Goal: Information Seeking & Learning: Learn about a topic

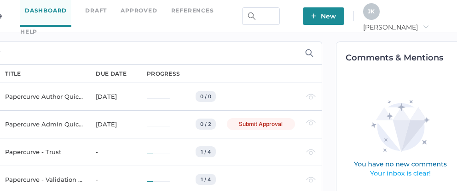
click at [424, 15] on div "J K Jeff arrow_right" at bounding box center [405, 15] width 84 height 25
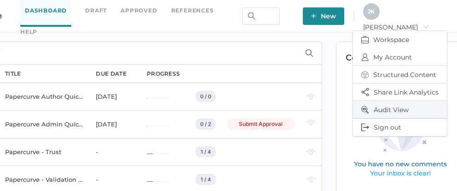
click at [387, 105] on span "Audit View" at bounding box center [399, 109] width 77 height 17
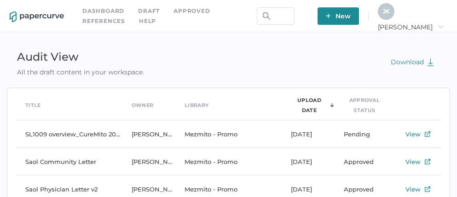
click at [394, 7] on div "J K" at bounding box center [386, 11] width 17 height 17
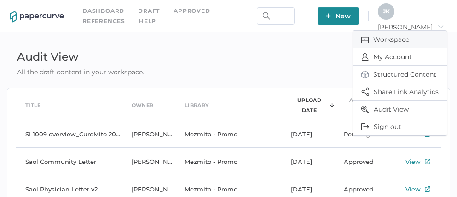
click at [383, 40] on span "Workspace" at bounding box center [399, 39] width 77 height 17
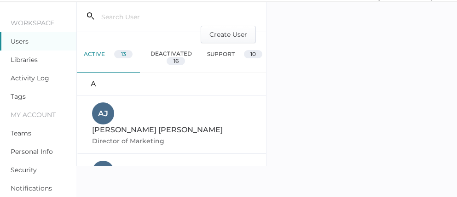
scroll to position [31, 0]
click at [28, 188] on link "Notifications" at bounding box center [31, 188] width 41 height 8
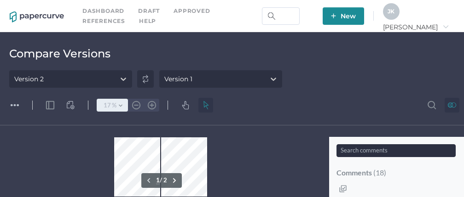
click at [120, 104] on button ".cls-1{fill:#abb0c4;} icon - chevron - down" at bounding box center [120, 105] width 15 height 13
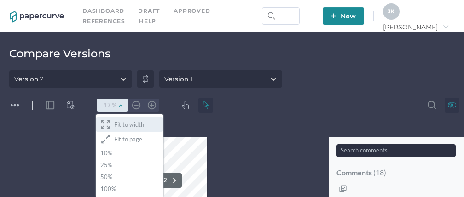
click at [122, 128] on span "Fit to width" at bounding box center [129, 124] width 30 height 7
type input "55"
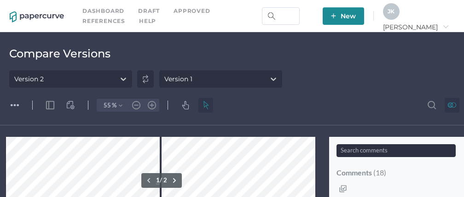
scroll to position [126, 0]
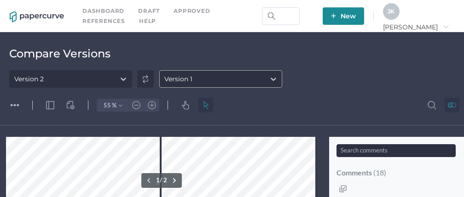
click at [241, 82] on div "Version 1" at bounding box center [212, 79] width 105 height 14
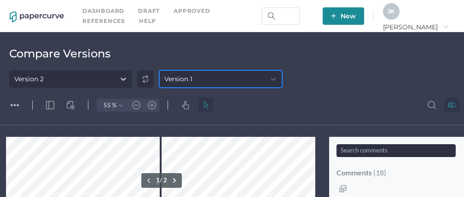
click at [241, 82] on div "Version 1" at bounding box center [212, 79] width 105 height 14
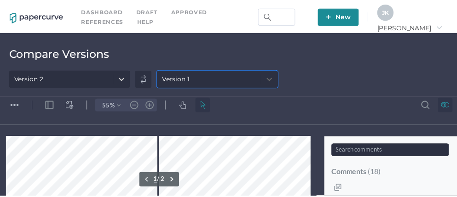
scroll to position [17, 0]
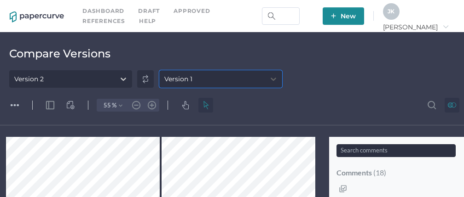
click at [394, 12] on span "J K" at bounding box center [390, 11] width 7 height 7
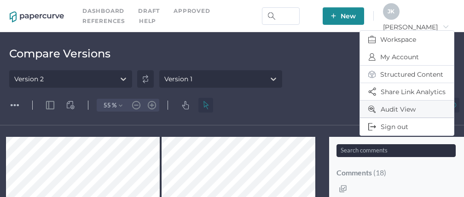
click at [388, 112] on span "Audit View" at bounding box center [406, 109] width 77 height 17
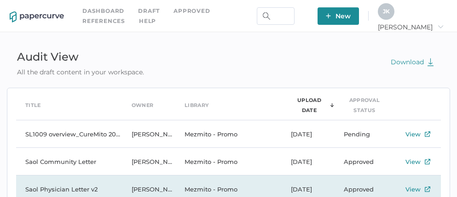
click at [71, 187] on td "Saol Physician Letter v2" at bounding box center [69, 190] width 106 height 28
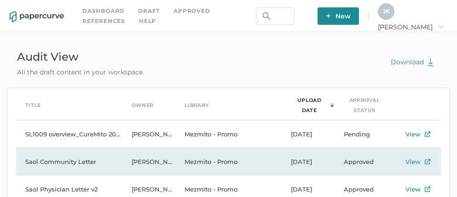
click at [71, 161] on td "Saol Community Letter" at bounding box center [69, 162] width 106 height 28
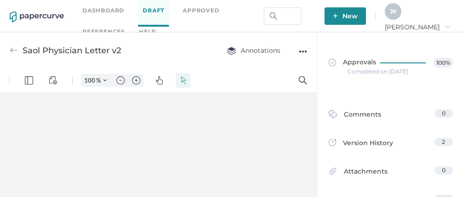
type input "111"
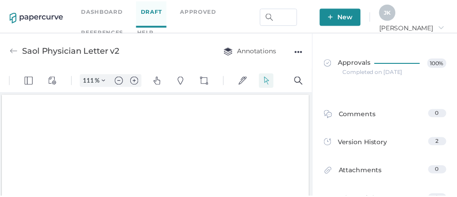
scroll to position [1, 0]
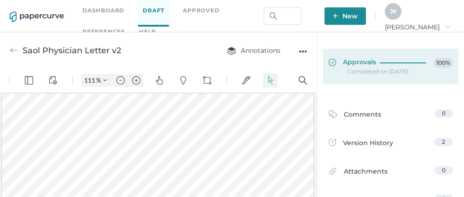
click at [343, 64] on span "Approvals" at bounding box center [352, 63] width 47 height 10
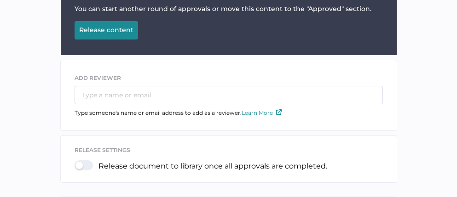
scroll to position [74, 0]
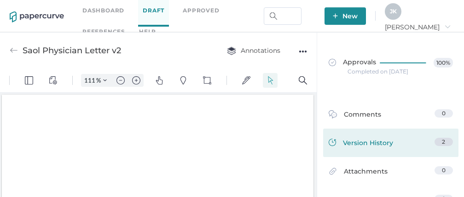
scroll to position [1, 0]
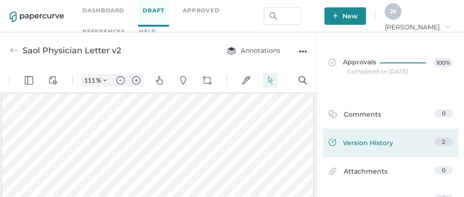
click at [382, 145] on div "Version History" at bounding box center [361, 144] width 64 height 13
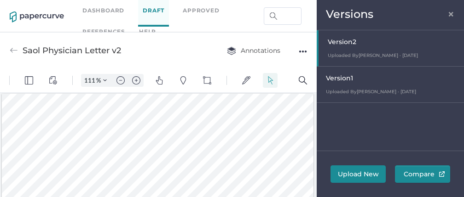
click at [353, 82] on div "Version 1" at bounding box center [392, 79] width 133 height 13
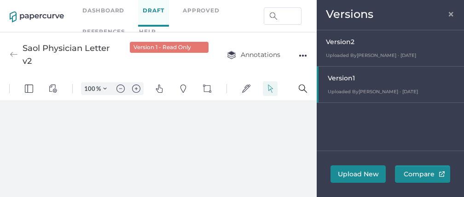
scroll to position [0, 0]
type input "111"
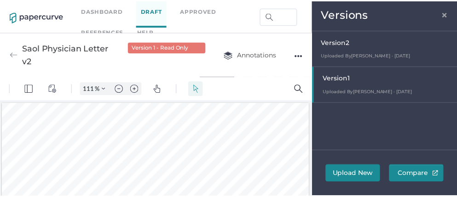
scroll to position [1, 0]
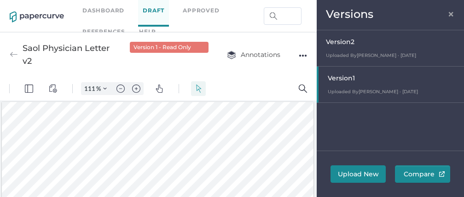
click at [451, 13] on span "×" at bounding box center [450, 12] width 7 height 7
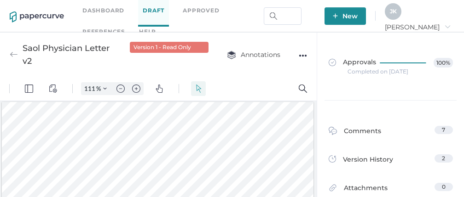
click at [366, 72] on div "Completed on [DATE]" at bounding box center [377, 72] width 61 height 0
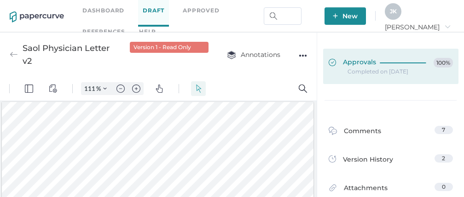
click at [371, 64] on div "Approvals 100%" at bounding box center [391, 63] width 124 height 10
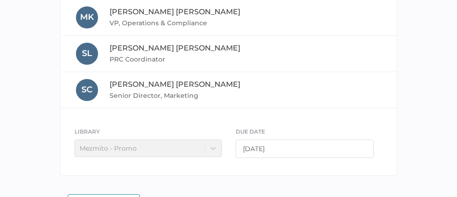
scroll to position [461, 0]
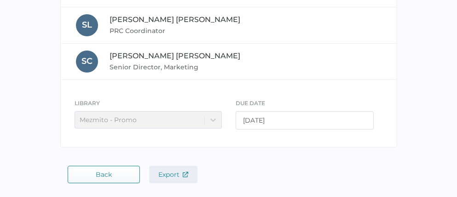
click at [160, 176] on span "Export" at bounding box center [173, 175] width 30 height 8
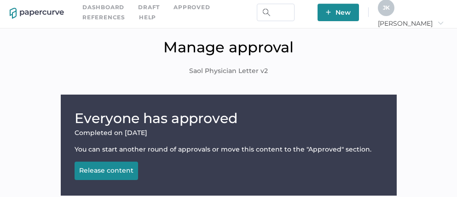
scroll to position [0, 0]
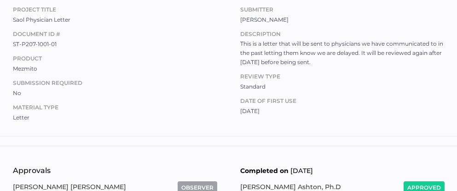
scroll to position [15, 0]
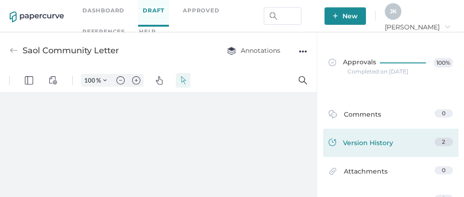
click at [353, 139] on div "Version History" at bounding box center [361, 144] width 64 height 13
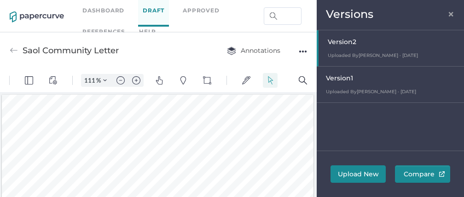
scroll to position [1, 0]
click at [353, 86] on div "Version 1 Uploaded By Sue Clement · Aug 19 August 19, 2025 at 1:37 pm" at bounding box center [390, 85] width 147 height 36
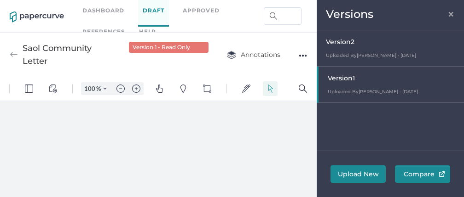
scroll to position [0, 0]
type input "111"
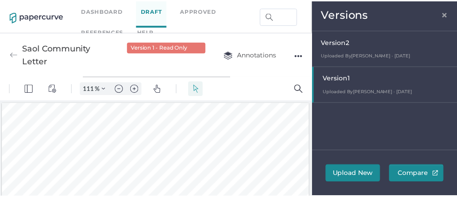
scroll to position [1, 0]
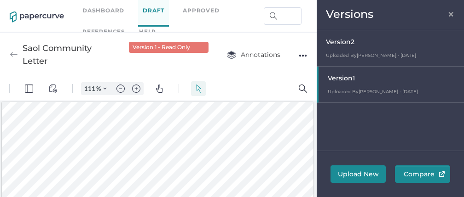
click at [451, 13] on span "×" at bounding box center [450, 12] width 7 height 7
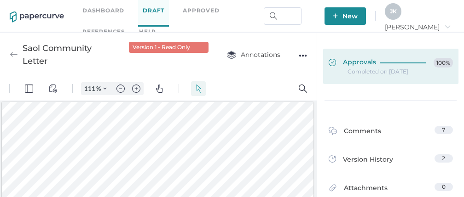
click at [386, 66] on div at bounding box center [405, 63] width 50 height 10
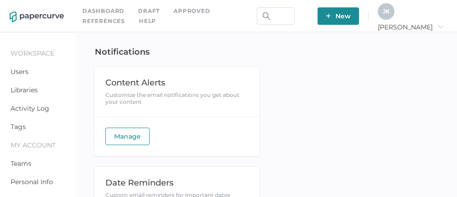
click at [136, 139] on span "Manage" at bounding box center [127, 136] width 27 height 17
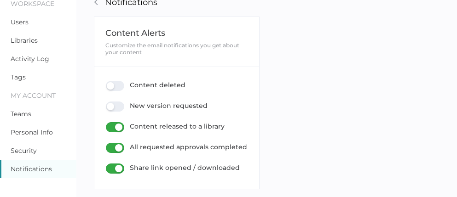
scroll to position [51, 0]
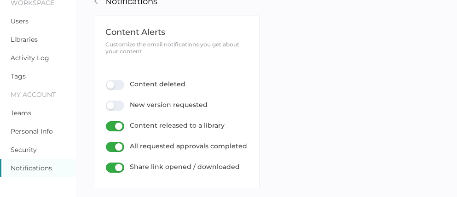
click at [23, 168] on link "Notifications" at bounding box center [31, 168] width 41 height 8
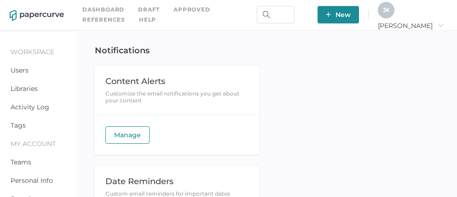
scroll to position [62, 0]
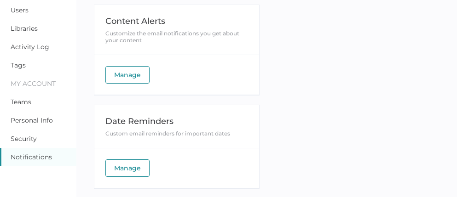
click at [35, 156] on link "Notifications" at bounding box center [31, 157] width 41 height 8
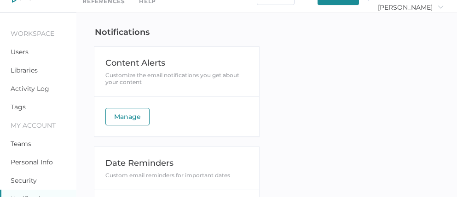
scroll to position [62, 0]
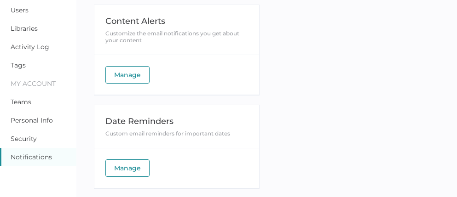
click at [131, 76] on span "Manage" at bounding box center [127, 75] width 27 height 17
